Goal: Navigation & Orientation: Find specific page/section

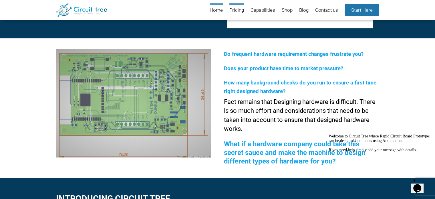
scroll to position [107, 0]
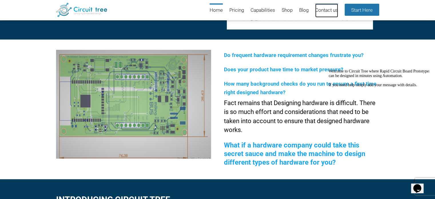
click at [331, 13] on link "Contact us" at bounding box center [326, 10] width 23 height 14
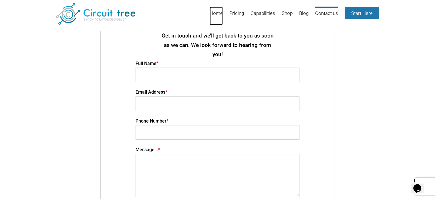
click at [212, 15] on link "Home" at bounding box center [216, 16] width 13 height 19
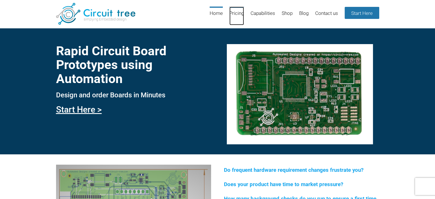
click at [233, 14] on link "Pricing" at bounding box center [237, 16] width 15 height 19
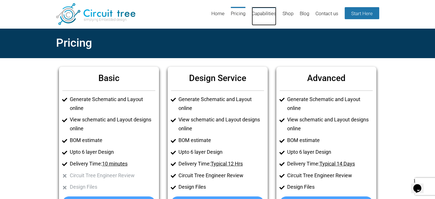
click at [255, 12] on link "Capabilities" at bounding box center [264, 16] width 25 height 19
click at [286, 13] on link "Shop" at bounding box center [288, 16] width 11 height 19
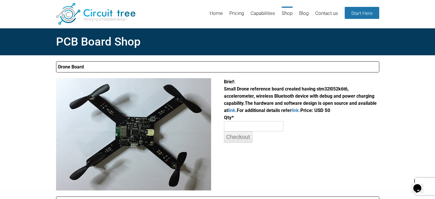
click at [308, 11] on ul "Home Pricing Capabilities Shop Blog Contact us Start Here" at bounding box center [291, 16] width 175 height 19
click at [303, 13] on link "Blog" at bounding box center [303, 16] width 9 height 19
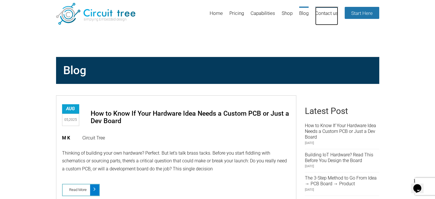
click at [325, 12] on link "Contact us" at bounding box center [326, 16] width 23 height 19
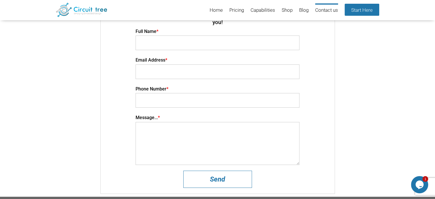
scroll to position [21, 0]
